Goal: Navigation & Orientation: Find specific page/section

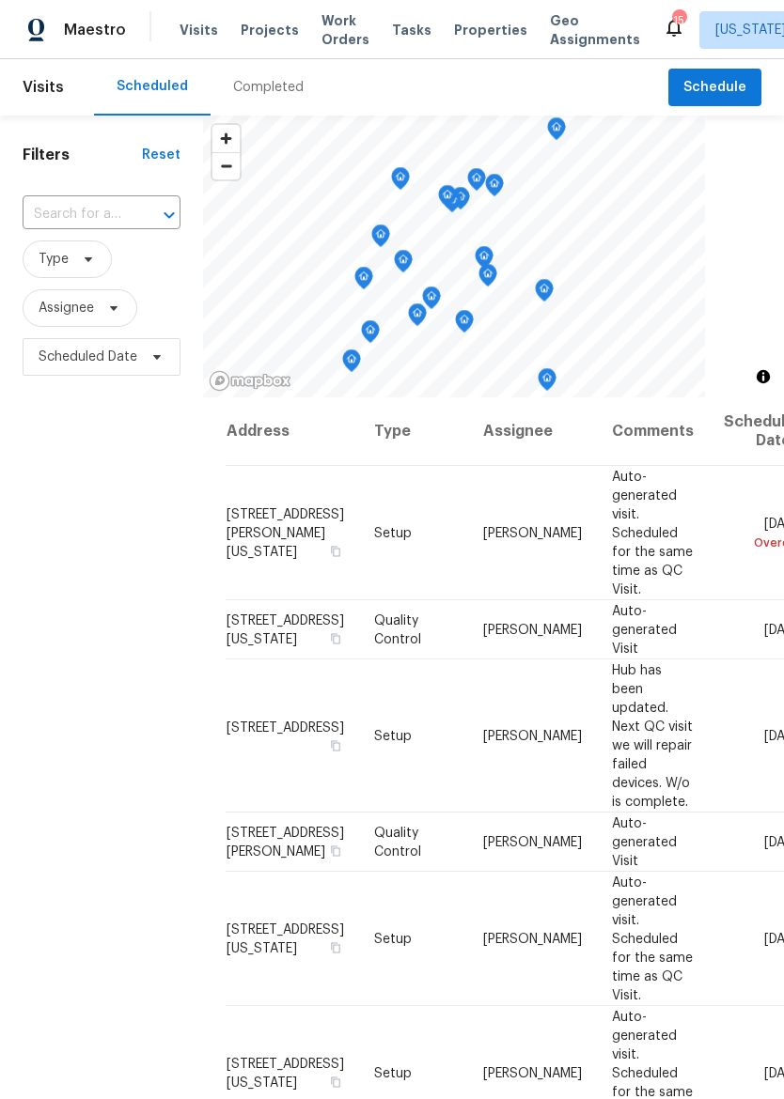
click at [116, 30] on span "Maestro" at bounding box center [95, 30] width 62 height 19
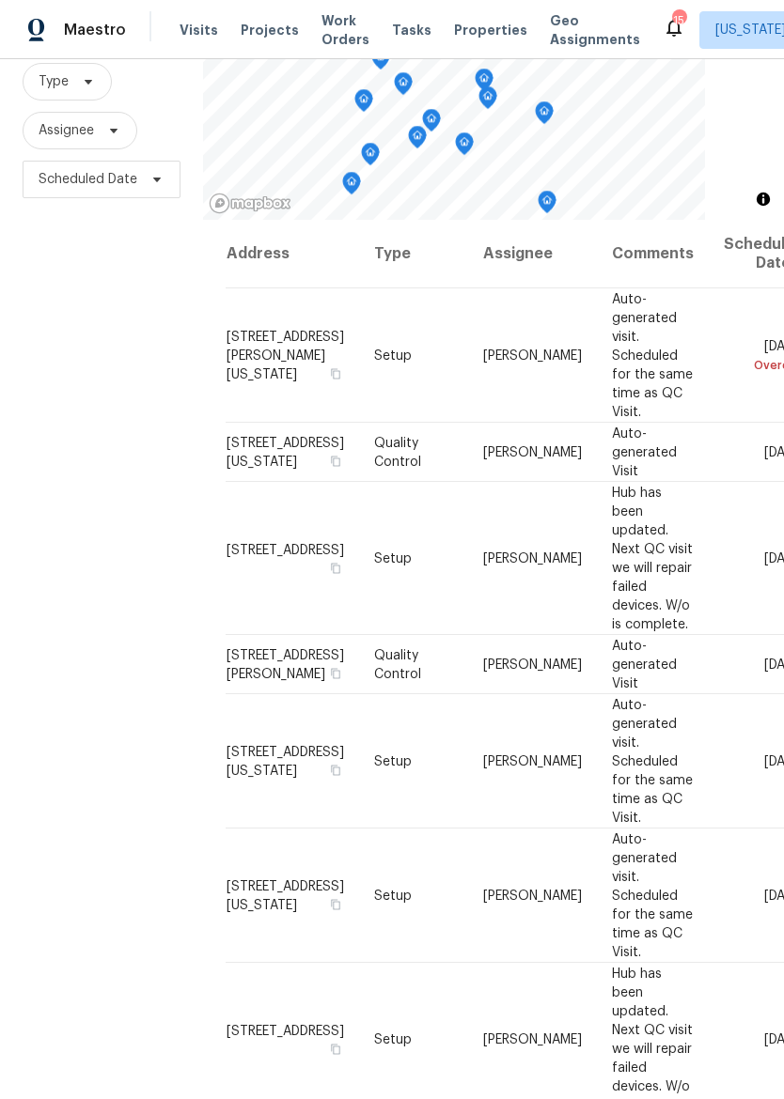
click at [76, 30] on span "Maestro" at bounding box center [95, 30] width 62 height 19
